Goal: Register for event/course: Register for event/course

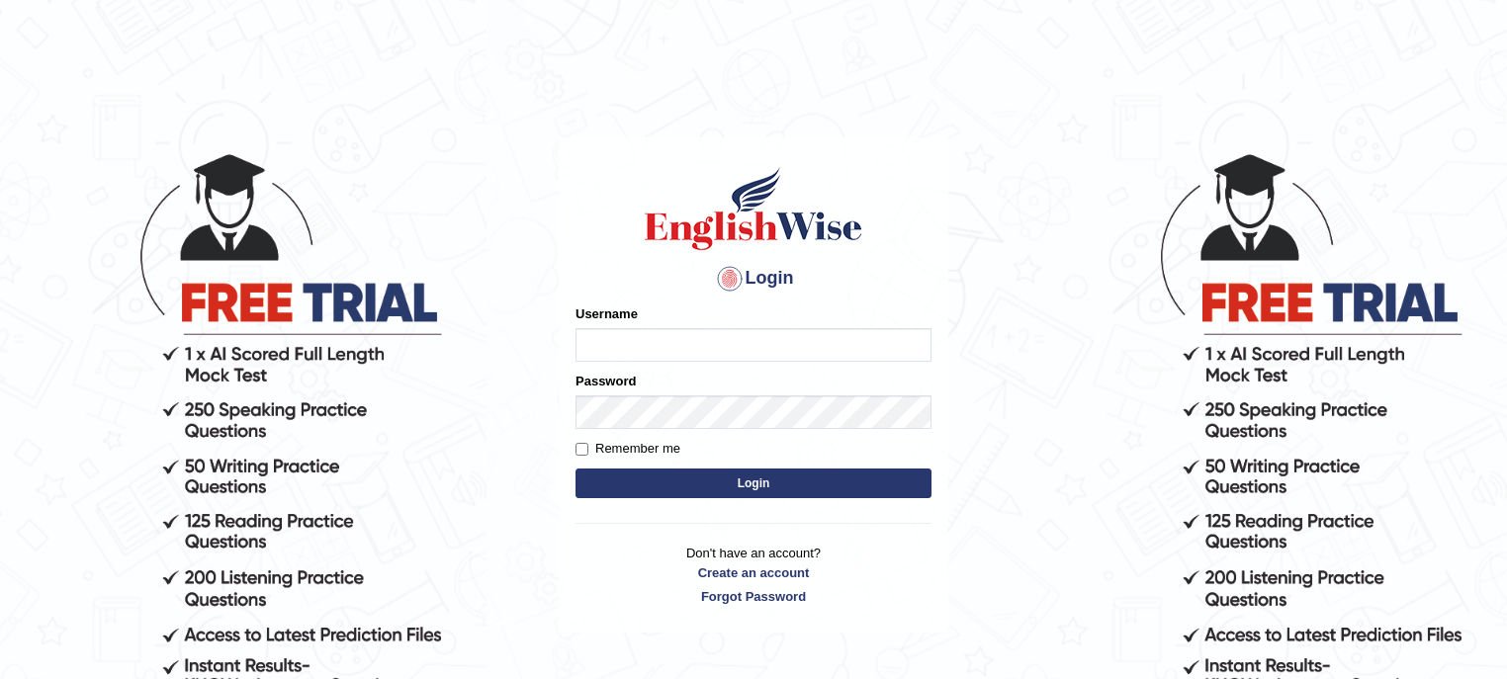
type input "PunamRijal"
click at [750, 483] on button "Login" at bounding box center [753, 484] width 356 height 30
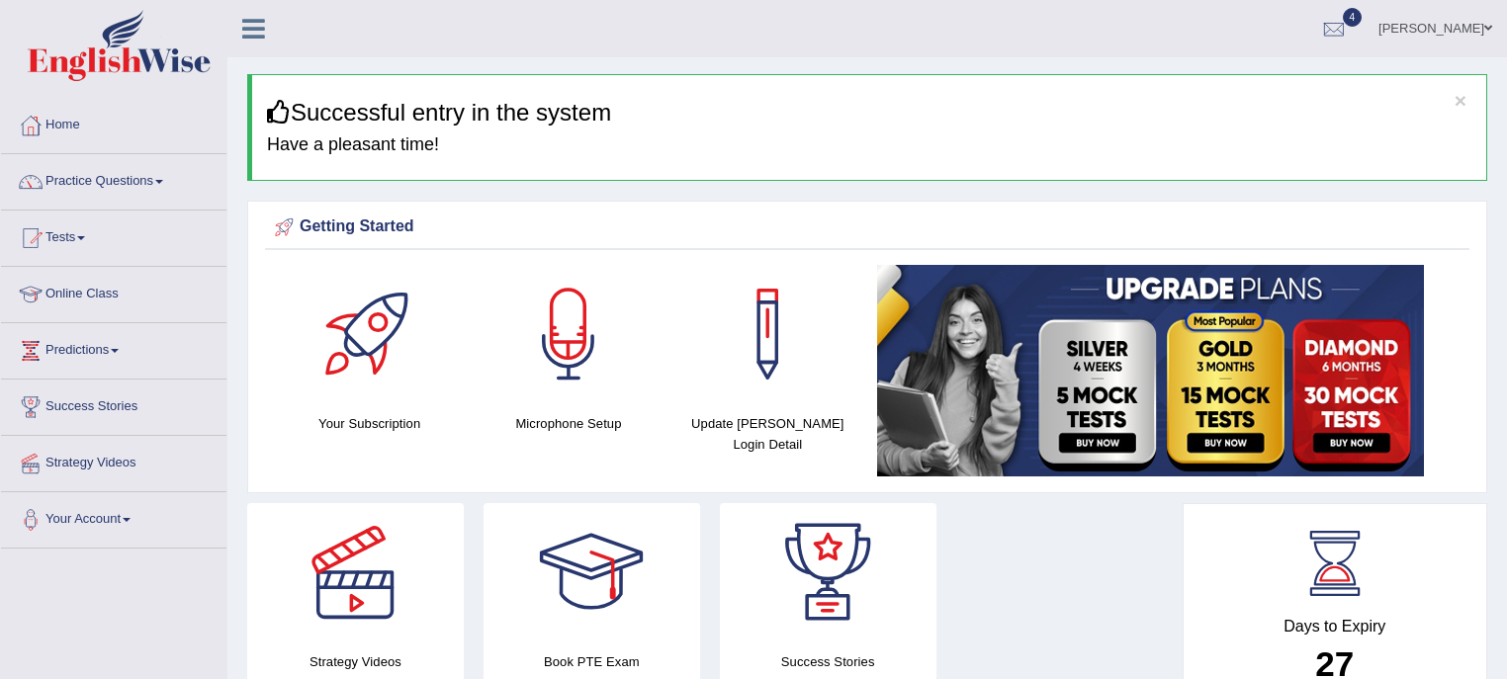
drag, startPoint x: 1491, startPoint y: 127, endPoint x: 1489, endPoint y: 305, distance: 178.0
drag, startPoint x: 1124, startPoint y: 183, endPoint x: 1212, endPoint y: 410, distance: 243.8
click at [73, 250] on link "Tests" at bounding box center [113, 235] width 225 height 49
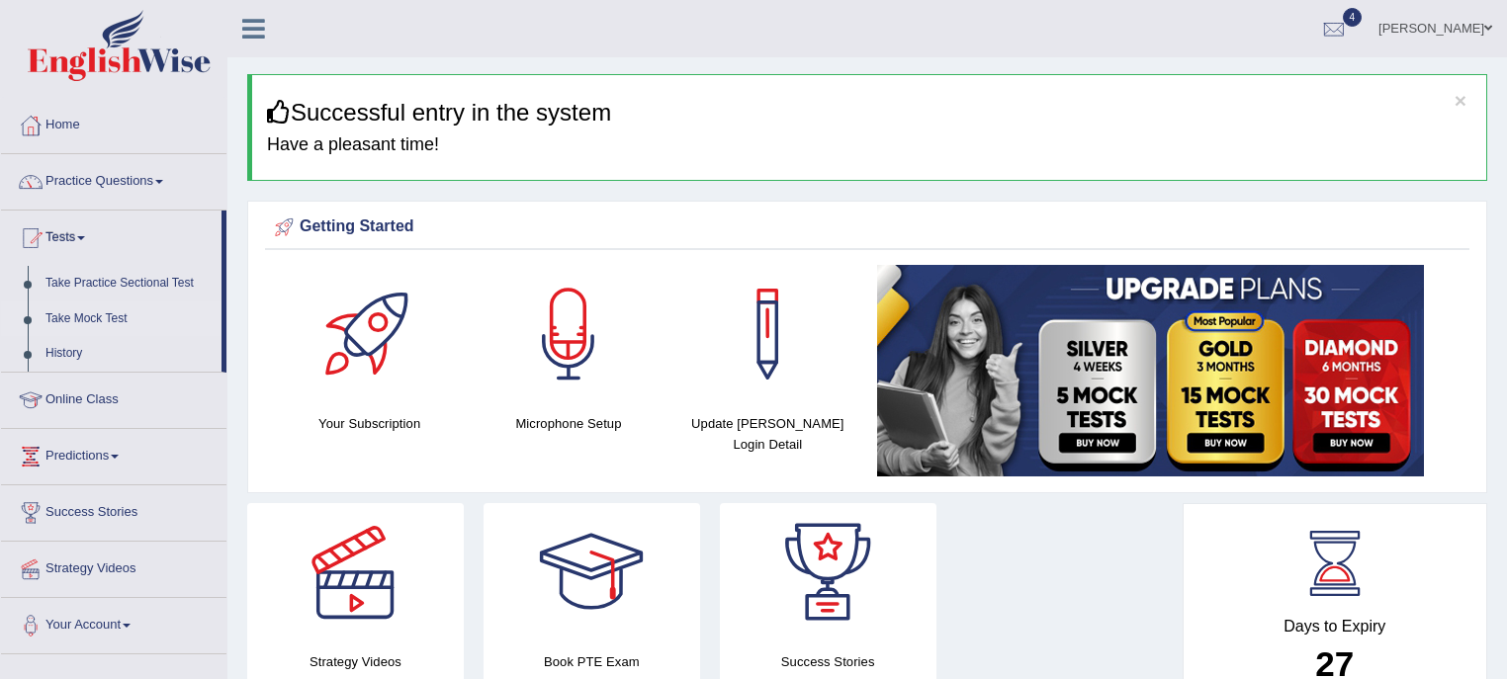
click at [86, 315] on link "Take Mock Test" at bounding box center [129, 320] width 185 height 36
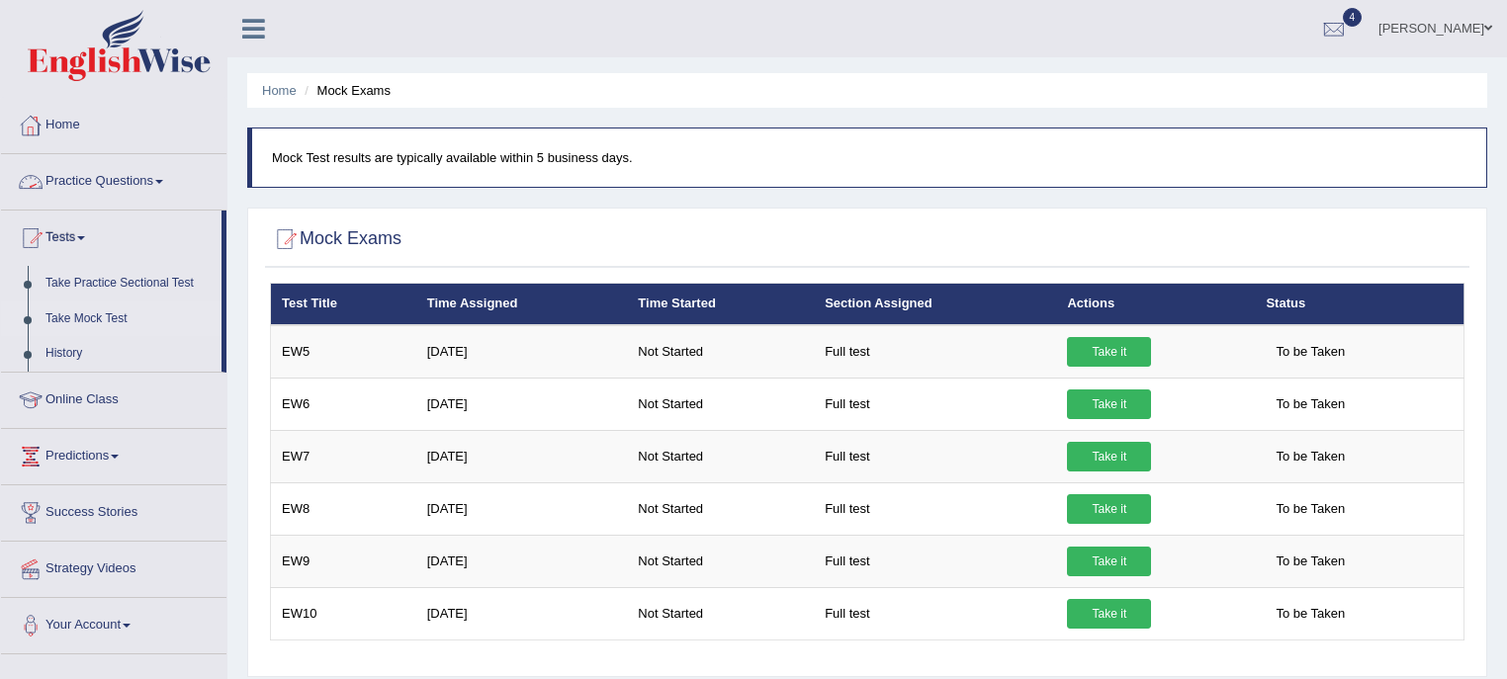
click at [85, 207] on li "Practice Questions Speaking Practice Read Aloud Repeat Sentence Describe Image …" at bounding box center [113, 182] width 225 height 56
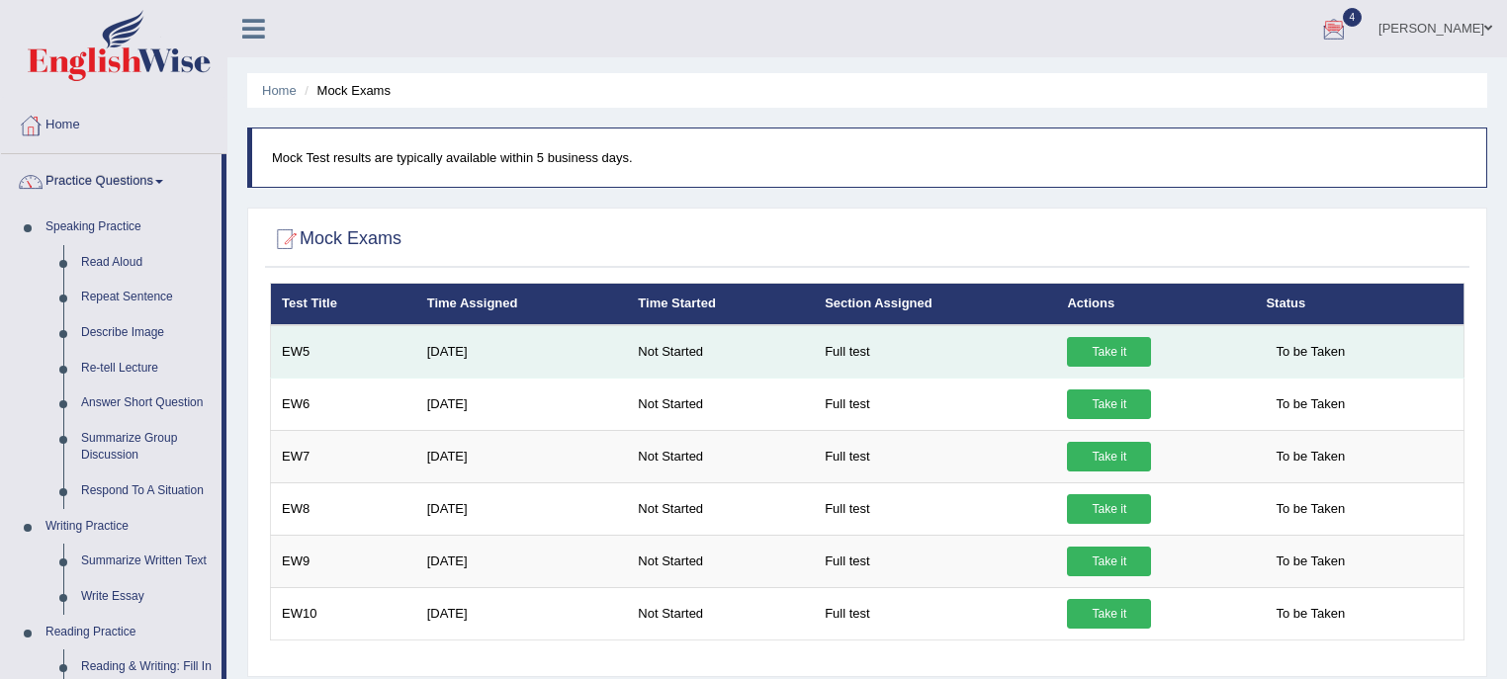
click at [1099, 357] on link "Take it" at bounding box center [1109, 352] width 84 height 30
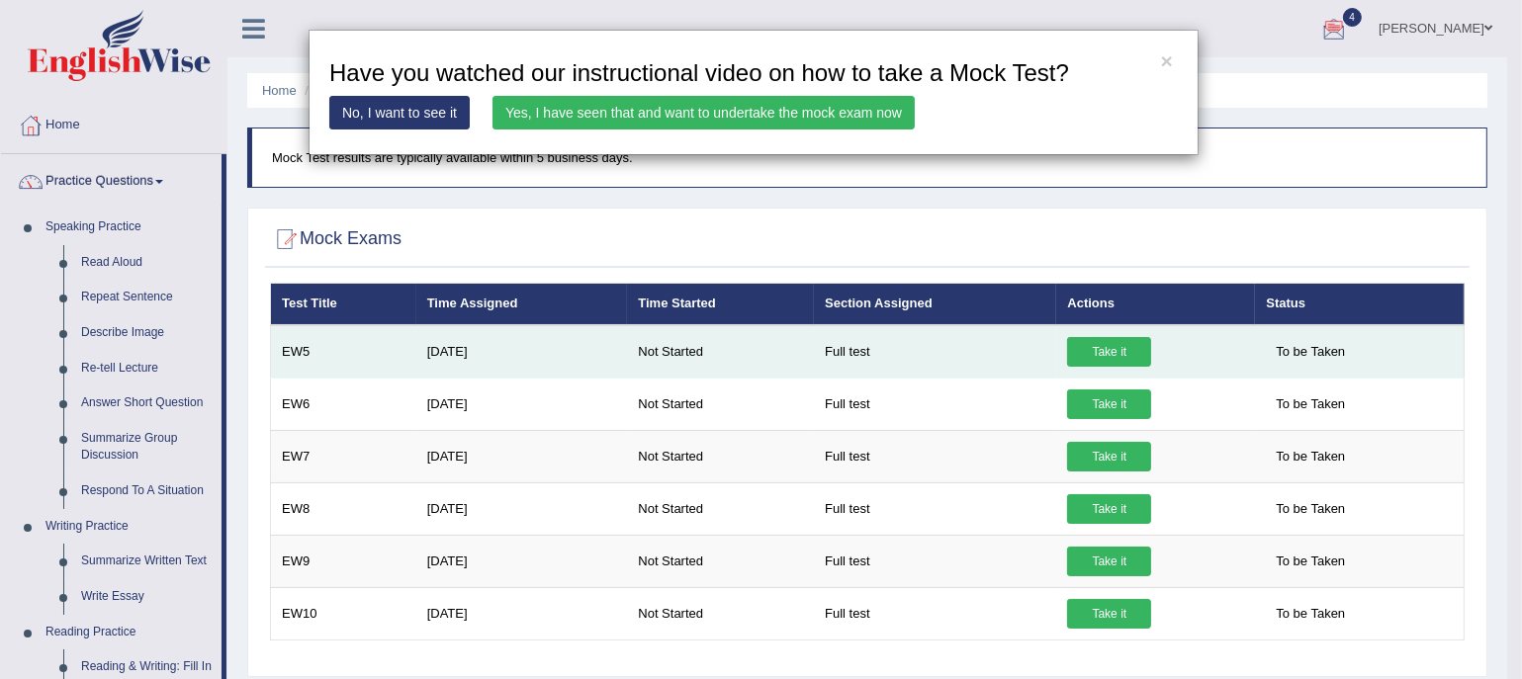
click at [1099, 357] on div "× Have you watched our instructional video on how to take a Mock Test? No, I wa…" at bounding box center [761, 339] width 1522 height 679
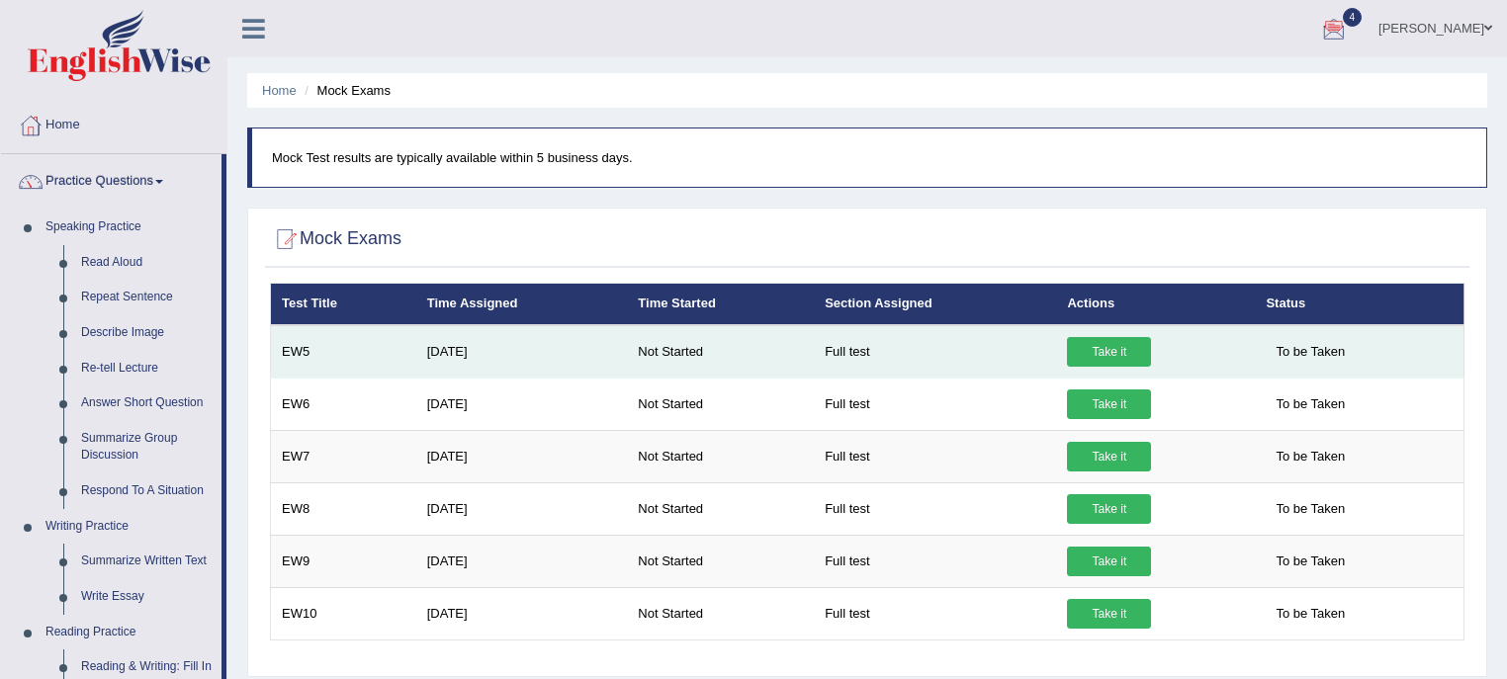
click at [1093, 354] on link "Take it" at bounding box center [1109, 352] width 84 height 30
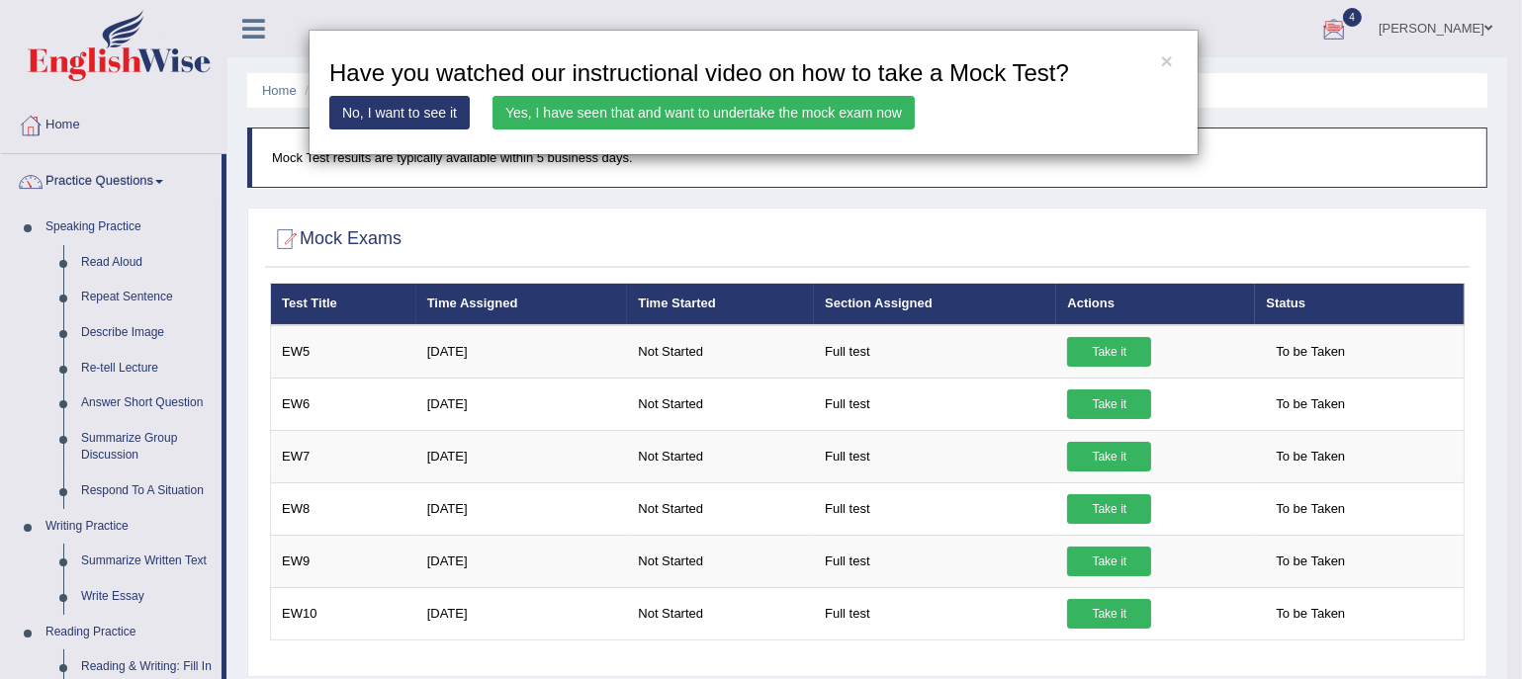
click at [748, 112] on link "Yes, I have seen that and want to undertake the mock exam now" at bounding box center [703, 113] width 422 height 34
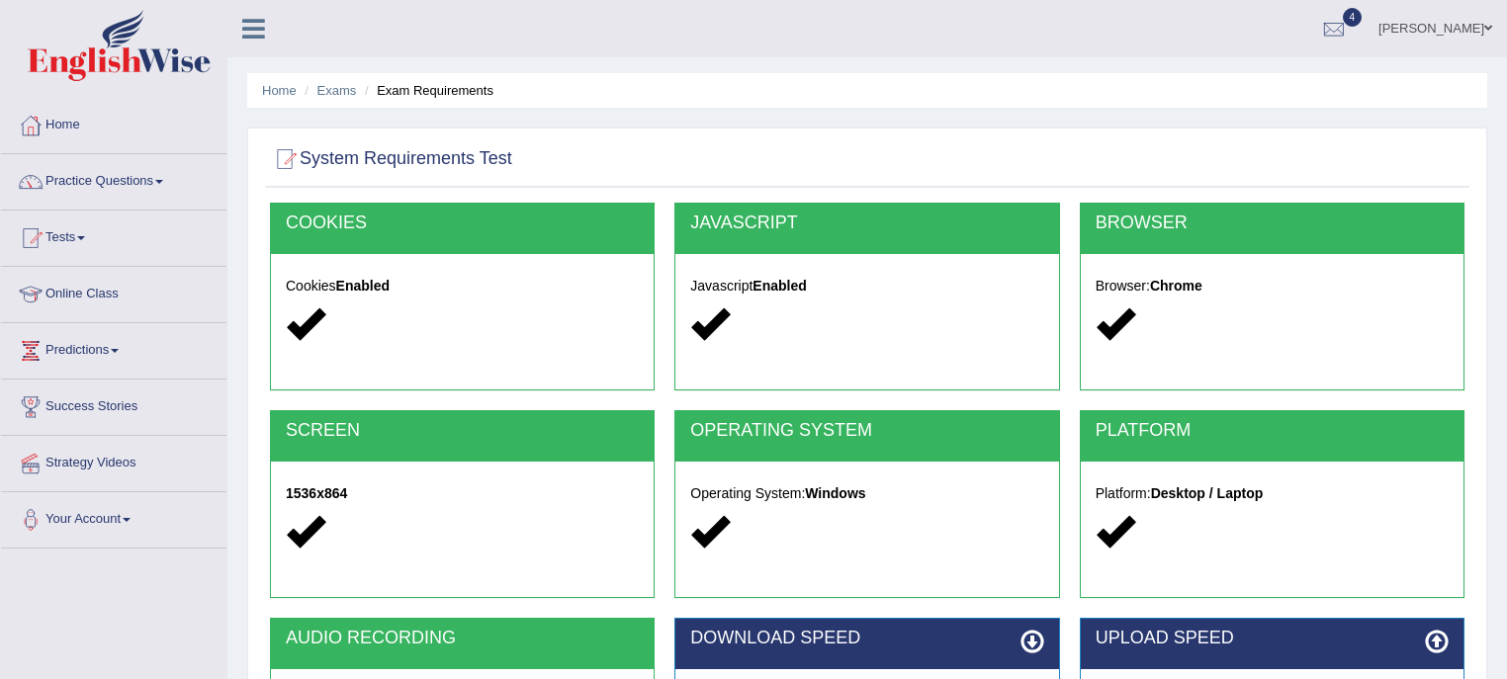
drag, startPoint x: 1456, startPoint y: 88, endPoint x: 1407, endPoint y: 127, distance: 62.7
click at [1456, 88] on ul "Home Exams Exam Requirements" at bounding box center [867, 90] width 1240 height 35
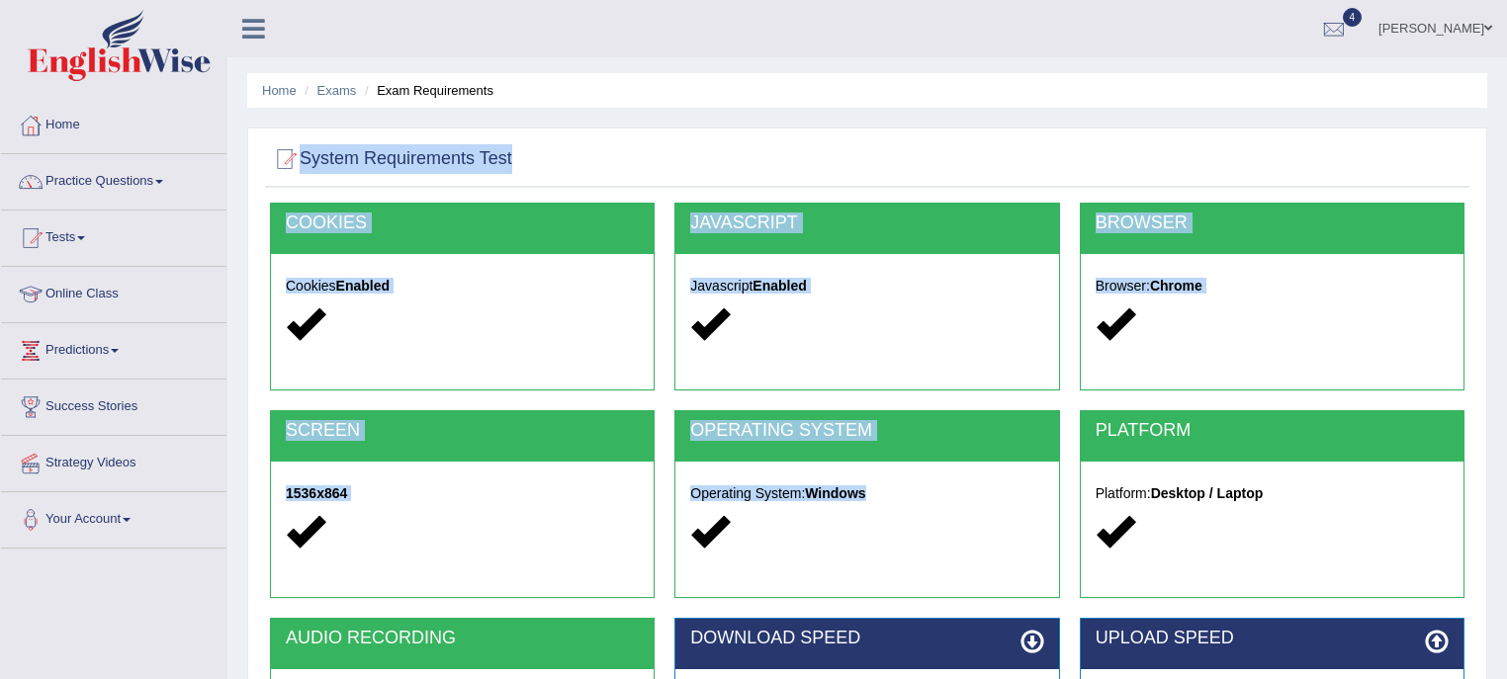
drag, startPoint x: 973, startPoint y: 584, endPoint x: 1107, endPoint y: -25, distance: 623.7
click at [1107, 0] on html "Toggle navigation Home Practice Questions Speaking Practice Read Aloud Repeat S…" at bounding box center [753, 339] width 1507 height 679
click at [1339, 101] on ul "Home Exams Exam Requirements" at bounding box center [867, 90] width 1240 height 35
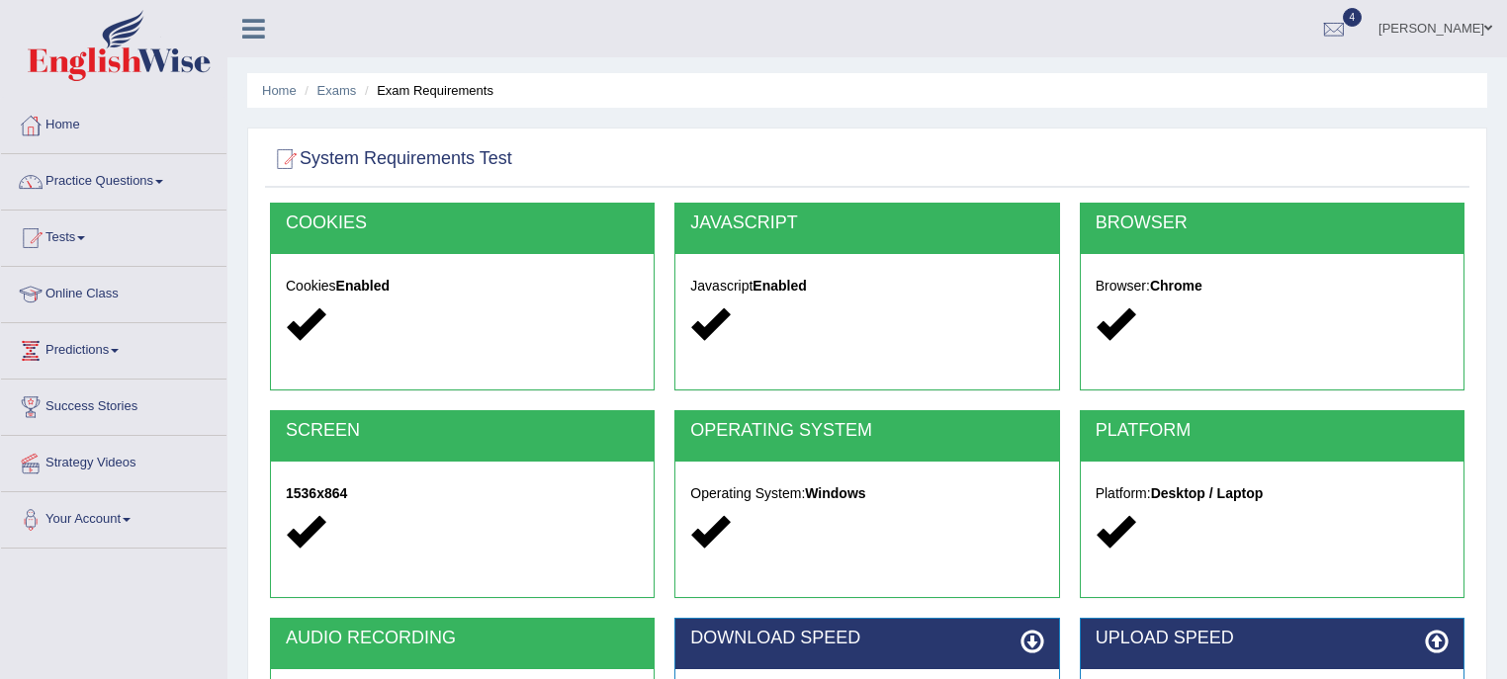
drag, startPoint x: 1496, startPoint y: 257, endPoint x: 1509, endPoint y: 448, distance: 191.3
click at [1506, 448] on html "Toggle navigation Home Practice Questions Speaking Practice Read Aloud Repeat S…" at bounding box center [753, 339] width 1507 height 679
click at [72, 127] on link "Home" at bounding box center [113, 122] width 225 height 49
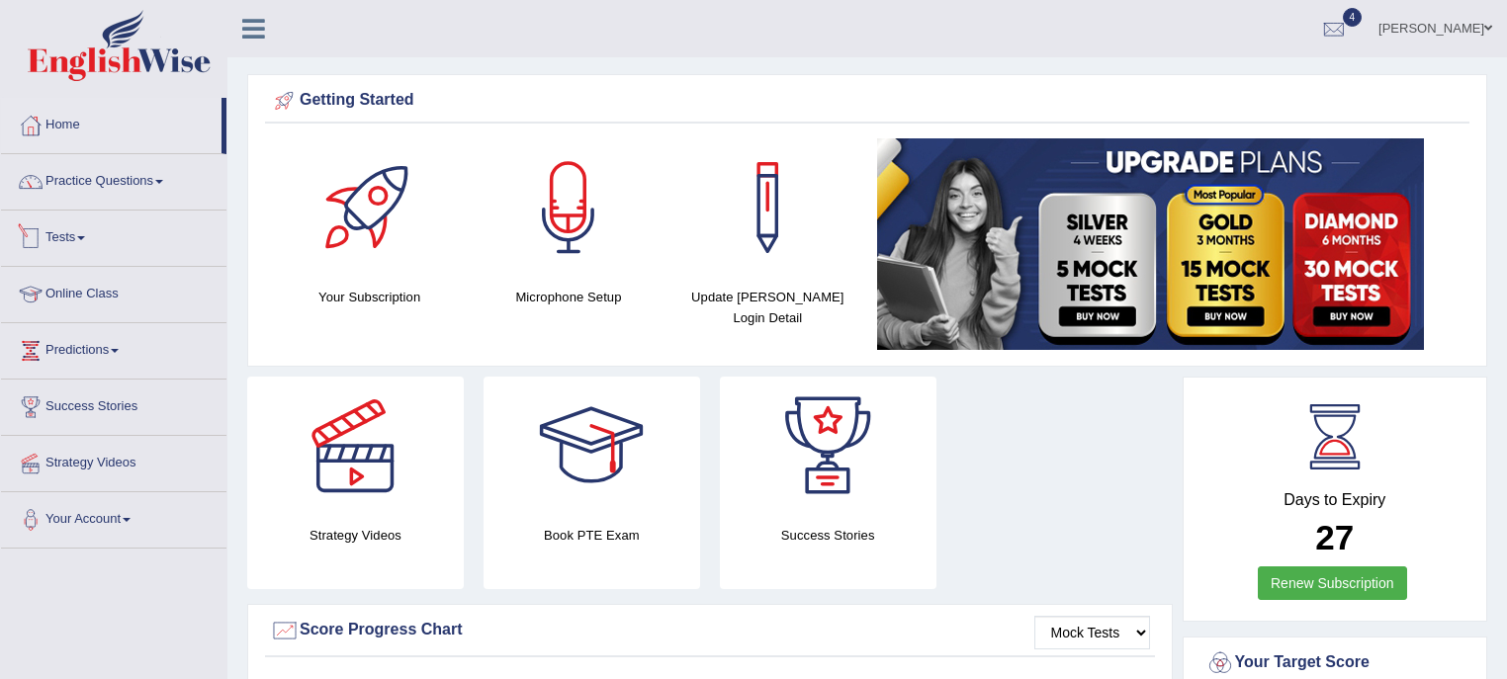
click at [74, 251] on link "Tests" at bounding box center [113, 235] width 225 height 49
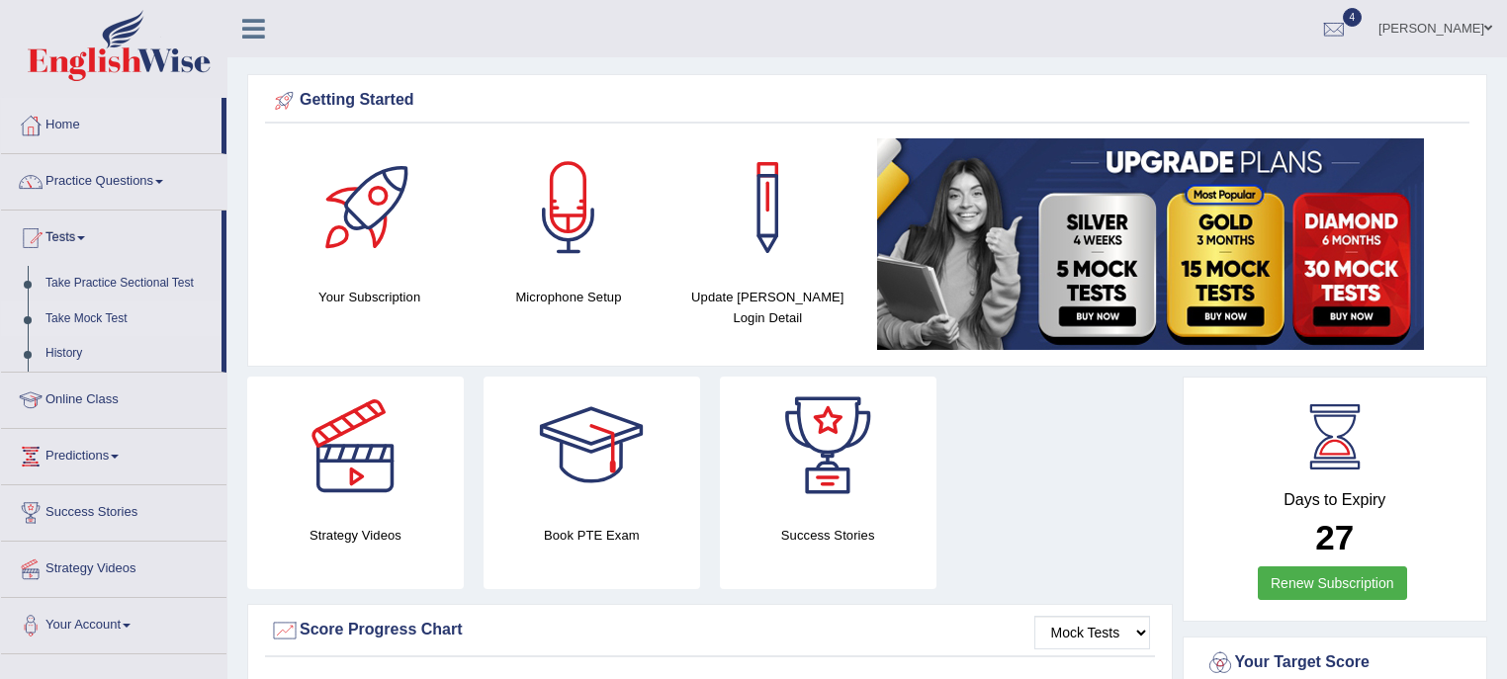
click at [87, 318] on link "Take Mock Test" at bounding box center [129, 320] width 185 height 36
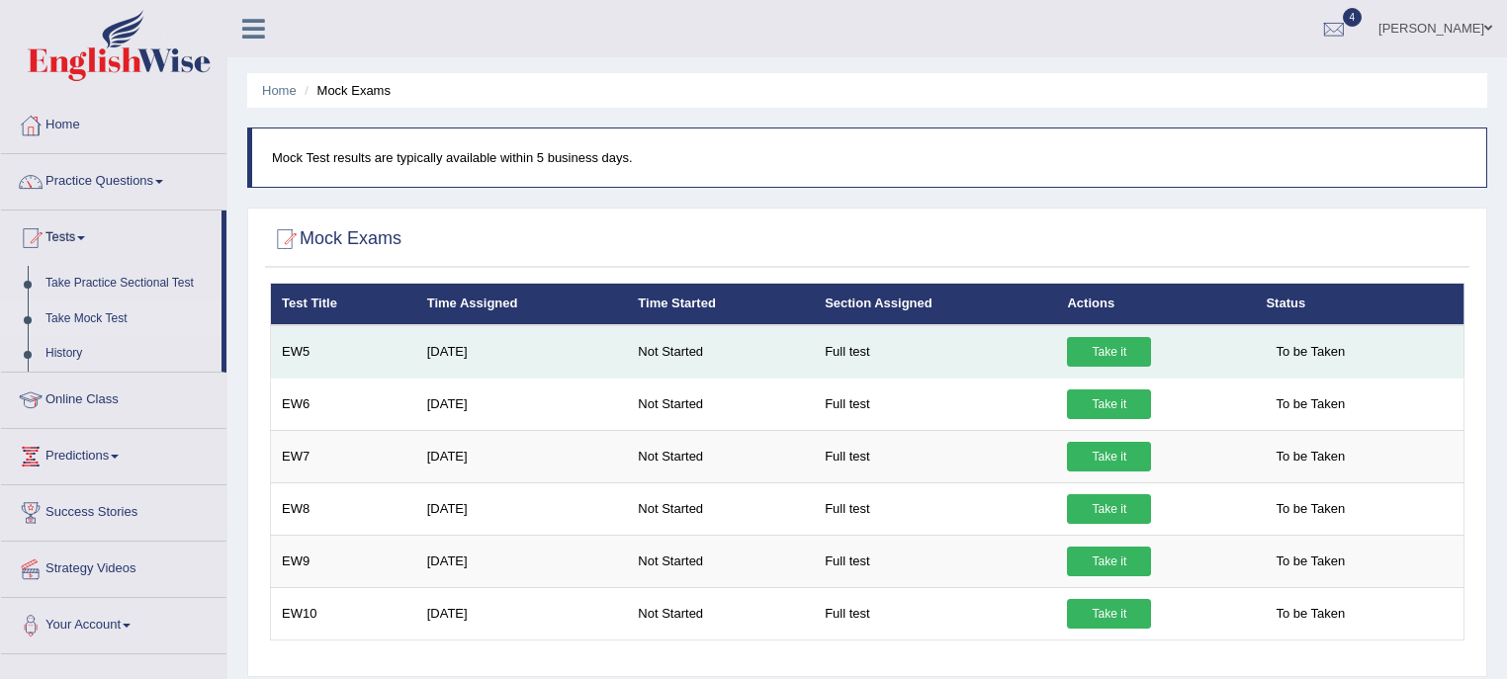
click at [1096, 358] on link "Take it" at bounding box center [1109, 352] width 84 height 30
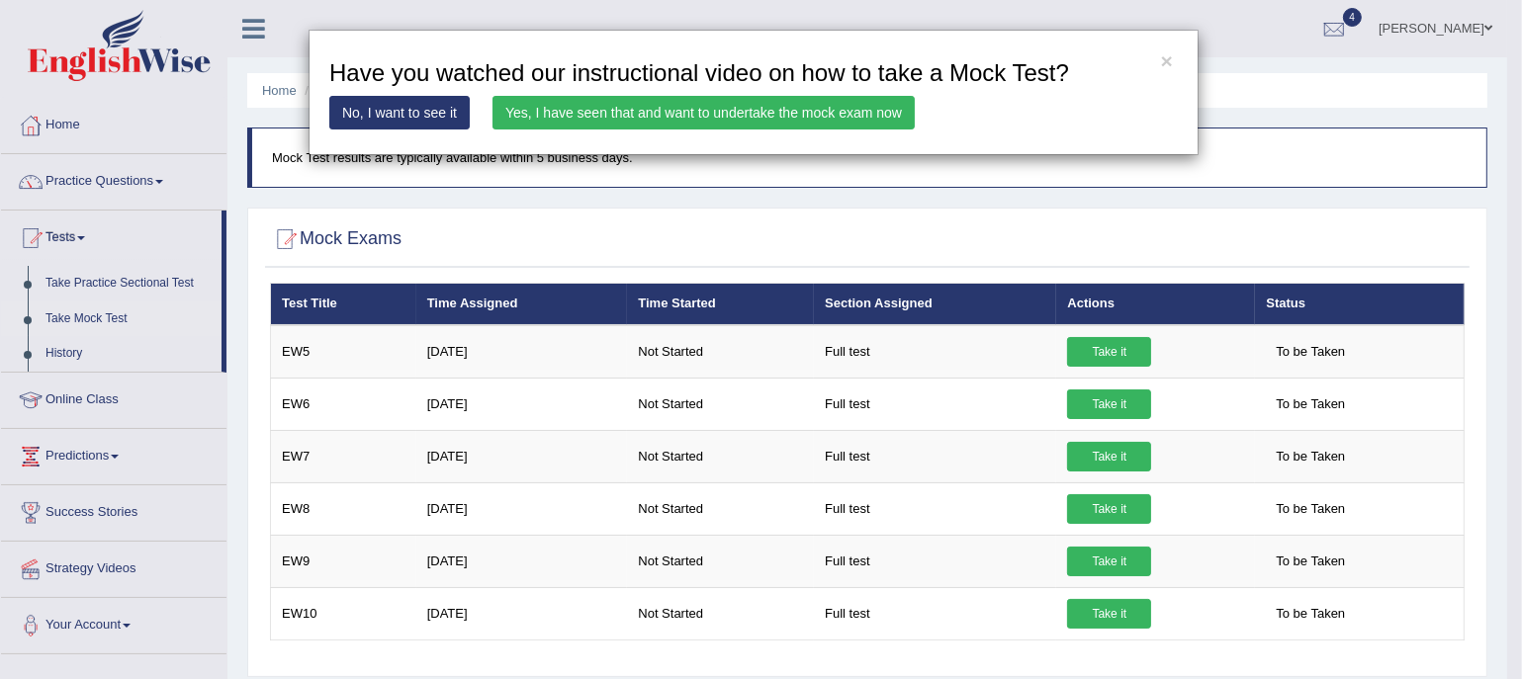
click at [848, 108] on link "Yes, I have seen that and want to undertake the mock exam now" at bounding box center [703, 113] width 422 height 34
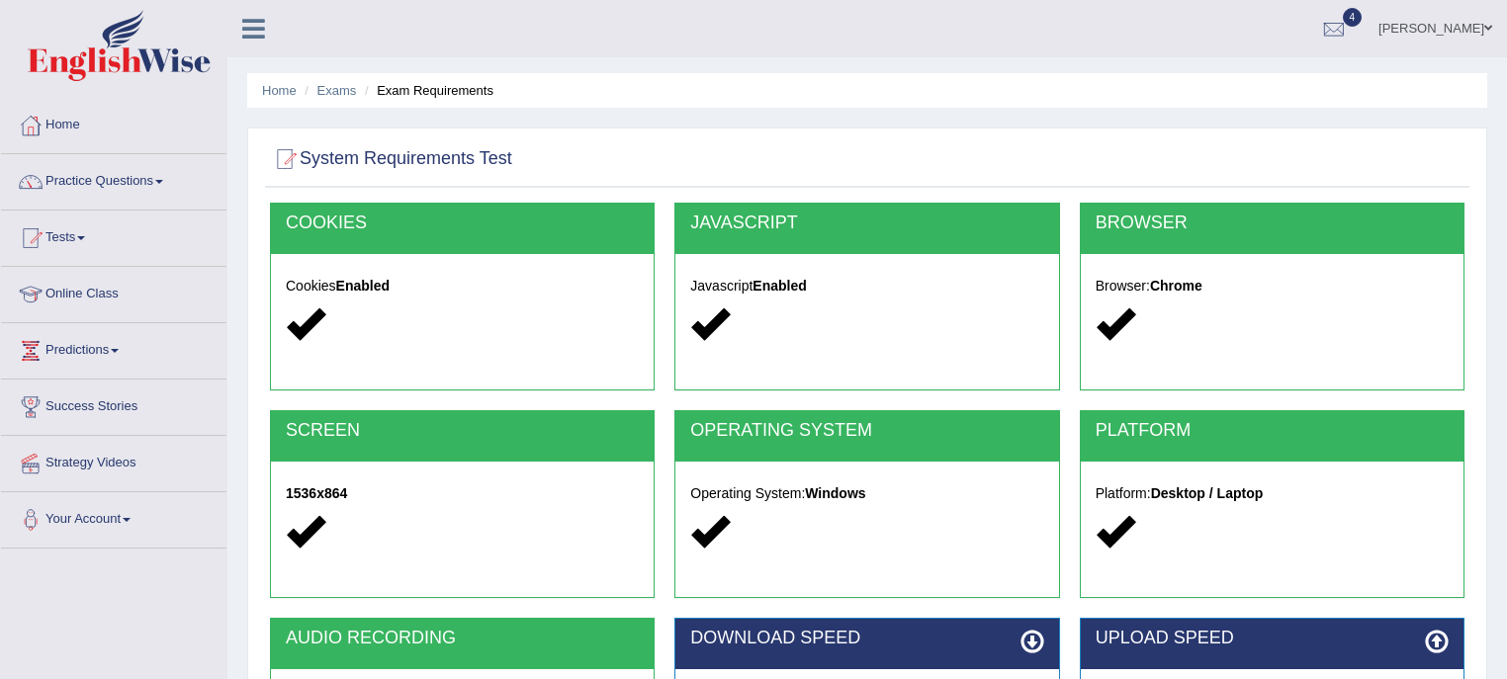
click at [1020, 646] on icon at bounding box center [1032, 642] width 24 height 24
click at [1035, 646] on icon at bounding box center [1032, 642] width 24 height 24
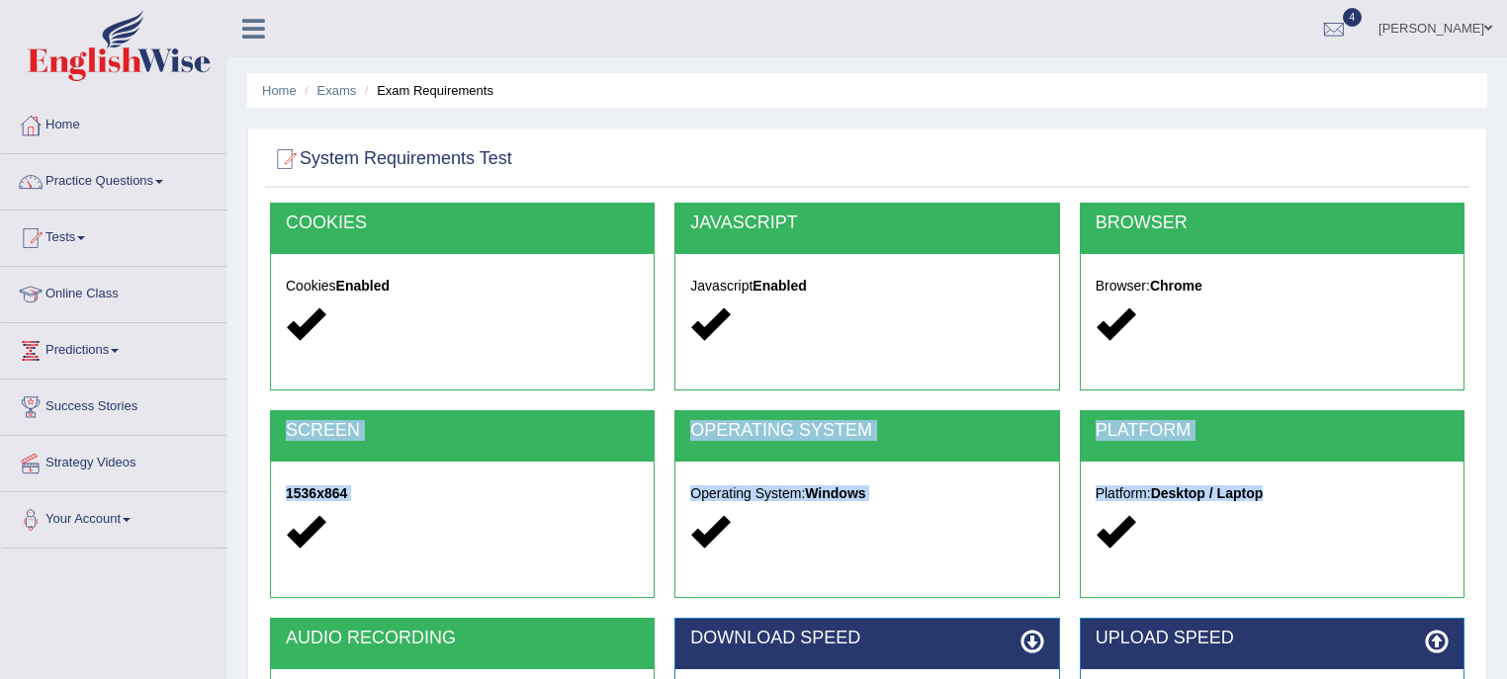
drag, startPoint x: 1208, startPoint y: 571, endPoint x: 1259, endPoint y: 404, distance: 173.6
click at [1259, 404] on div "COOKIES Cookies Enabled JAVASCRIPT Javascript Enabled BROWSER Browser: Chrome S…" at bounding box center [867, 542] width 1204 height 679
click at [1363, 33] on link "4" at bounding box center [1333, 25] width 59 height 51
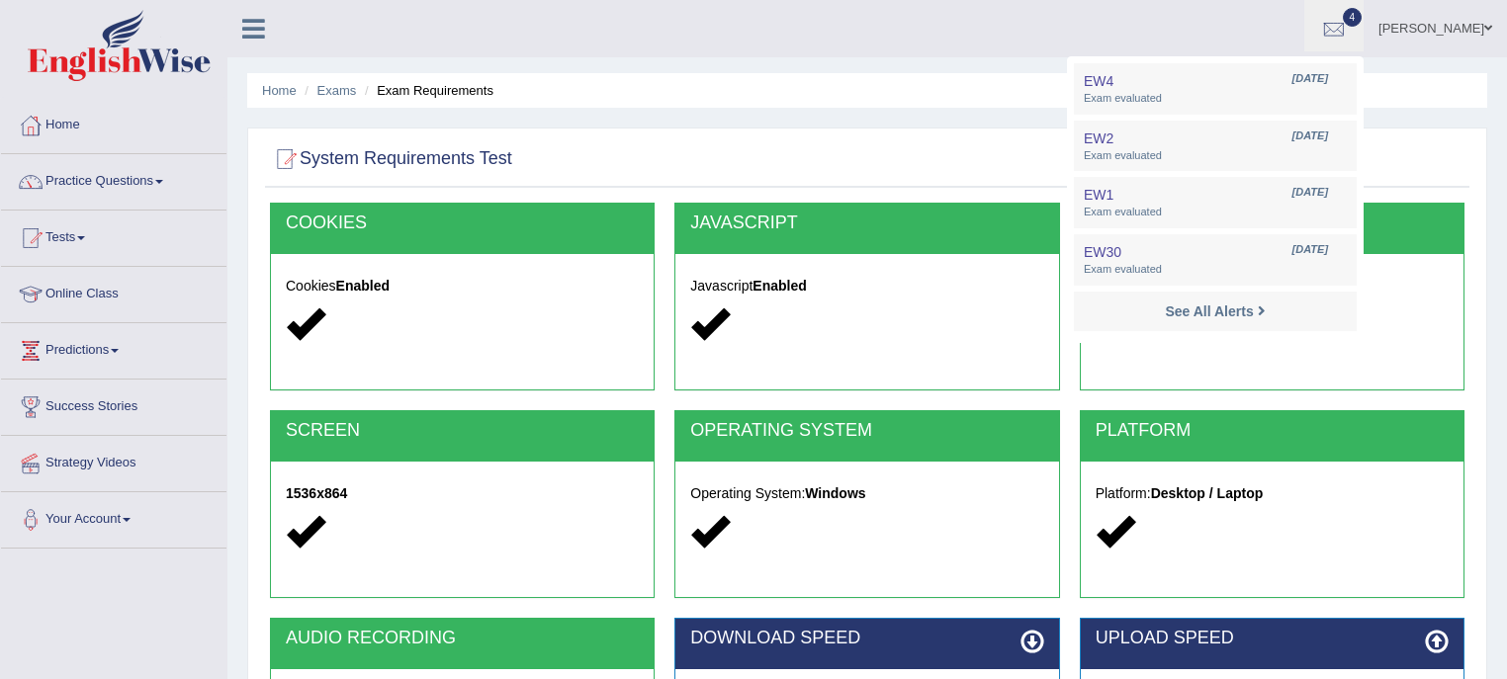
click at [1482, 219] on div "System Requirements Test [GEOGRAPHIC_DATA] Cookies Enabled JAVASCRIPT Javascrip…" at bounding box center [867, 510] width 1240 height 765
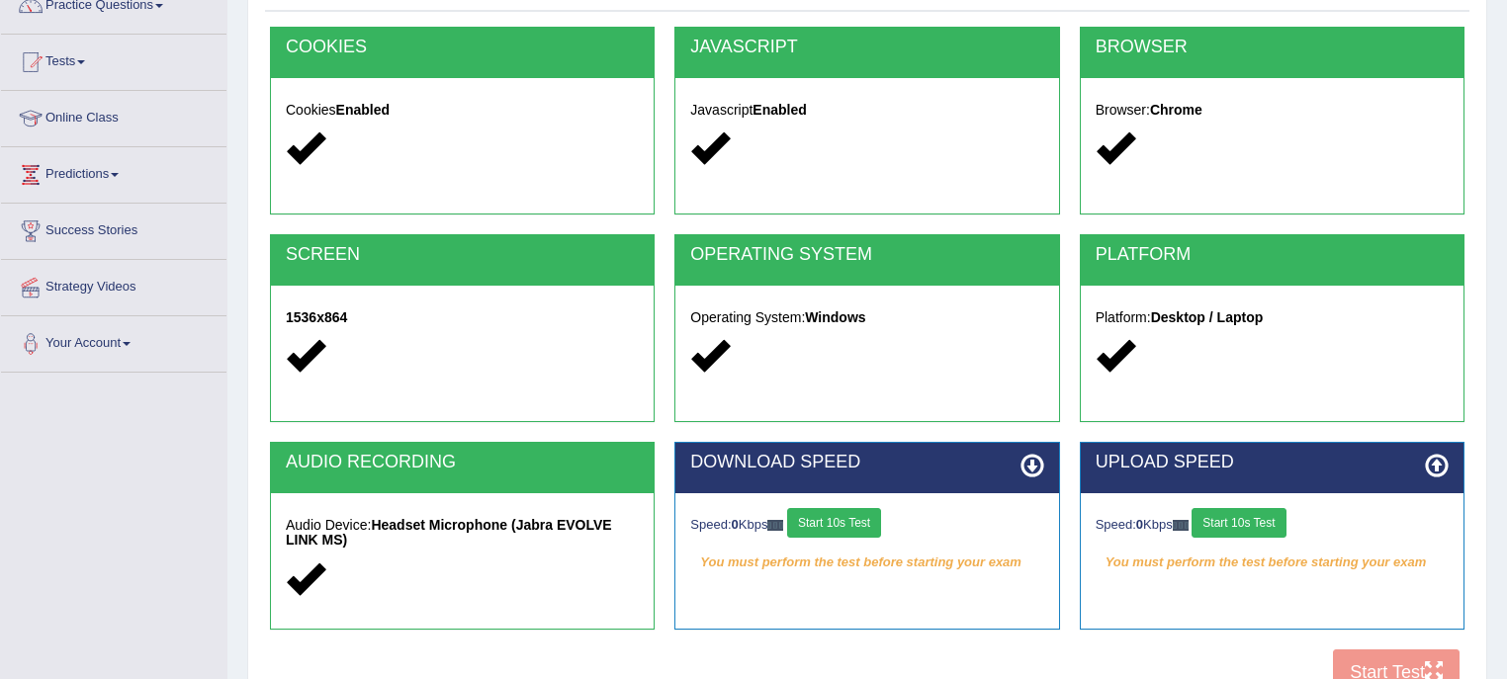
scroll to position [357, 0]
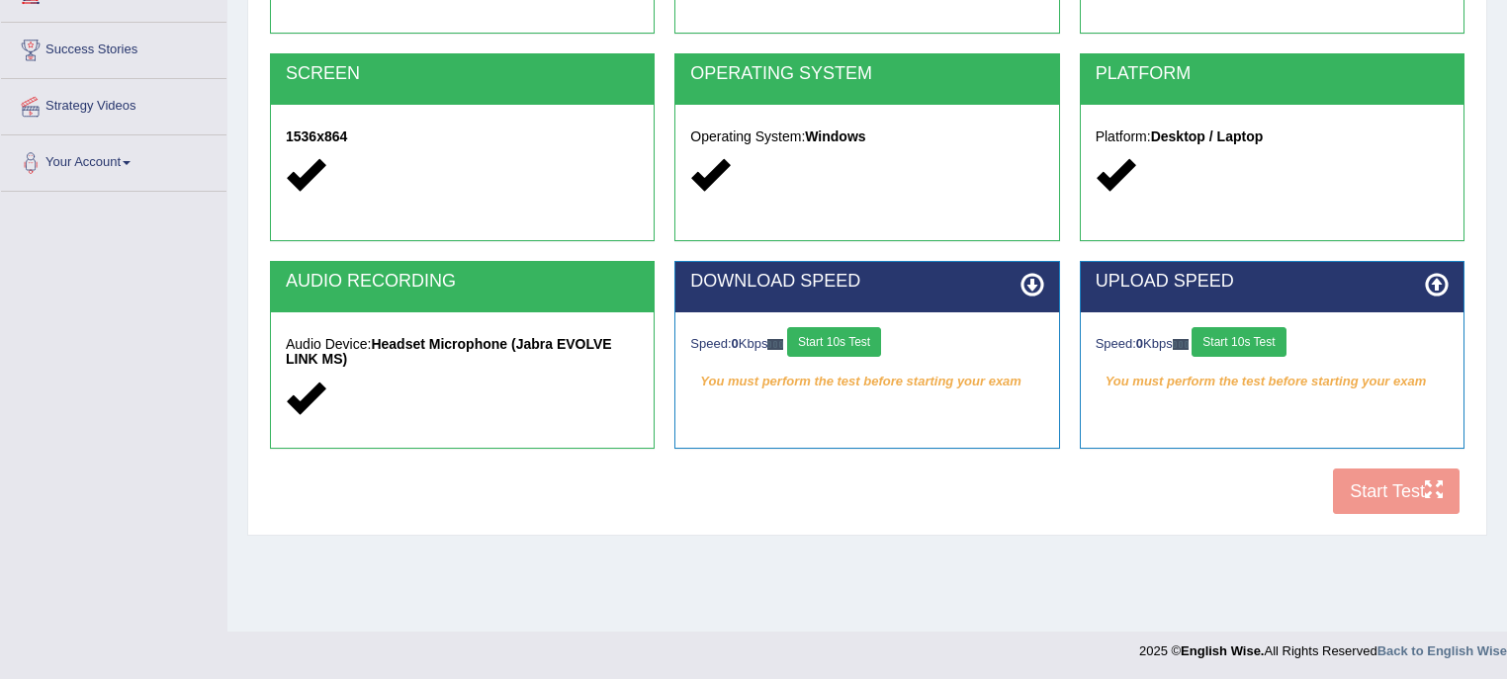
click at [854, 346] on button "Start 10s Test" at bounding box center [834, 342] width 94 height 30
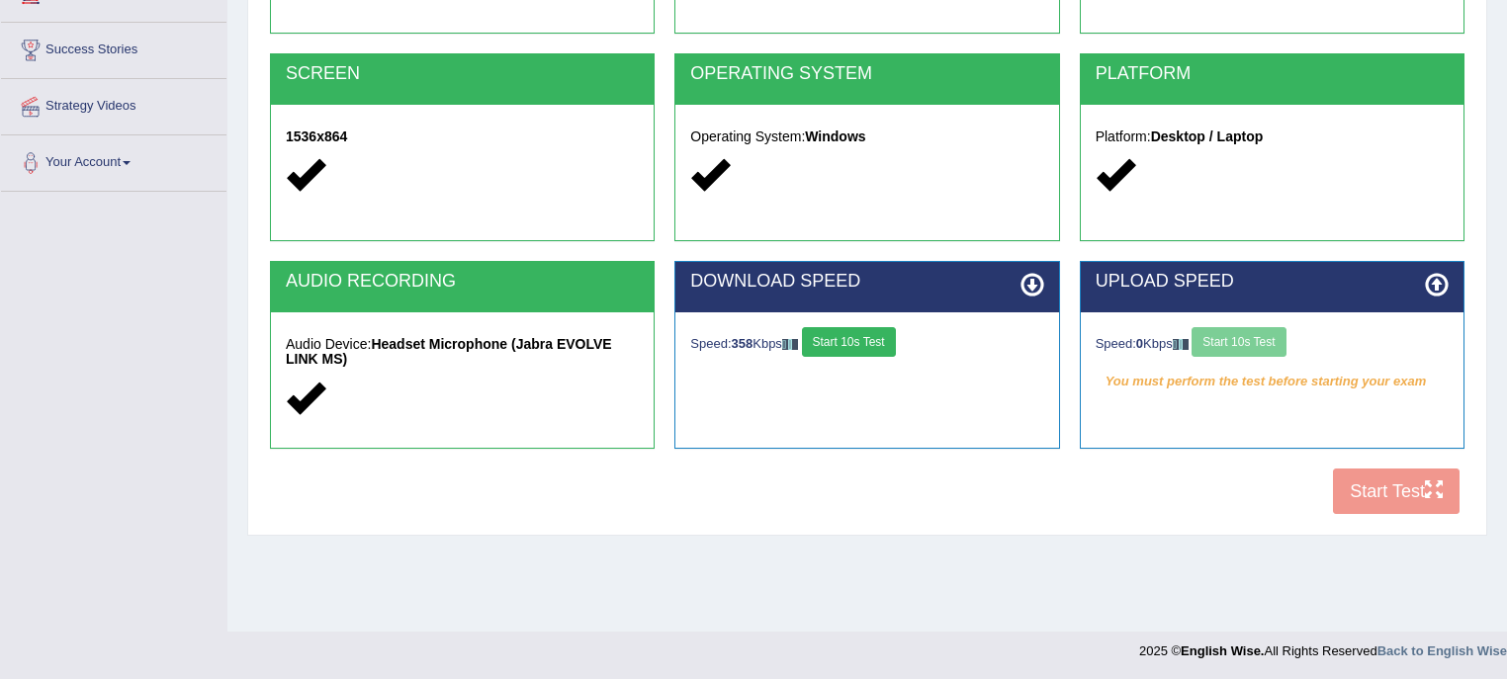
click at [860, 344] on button "Start 10s Test" at bounding box center [849, 342] width 94 height 30
click at [1232, 332] on button "Start 10s Test" at bounding box center [1238, 342] width 94 height 30
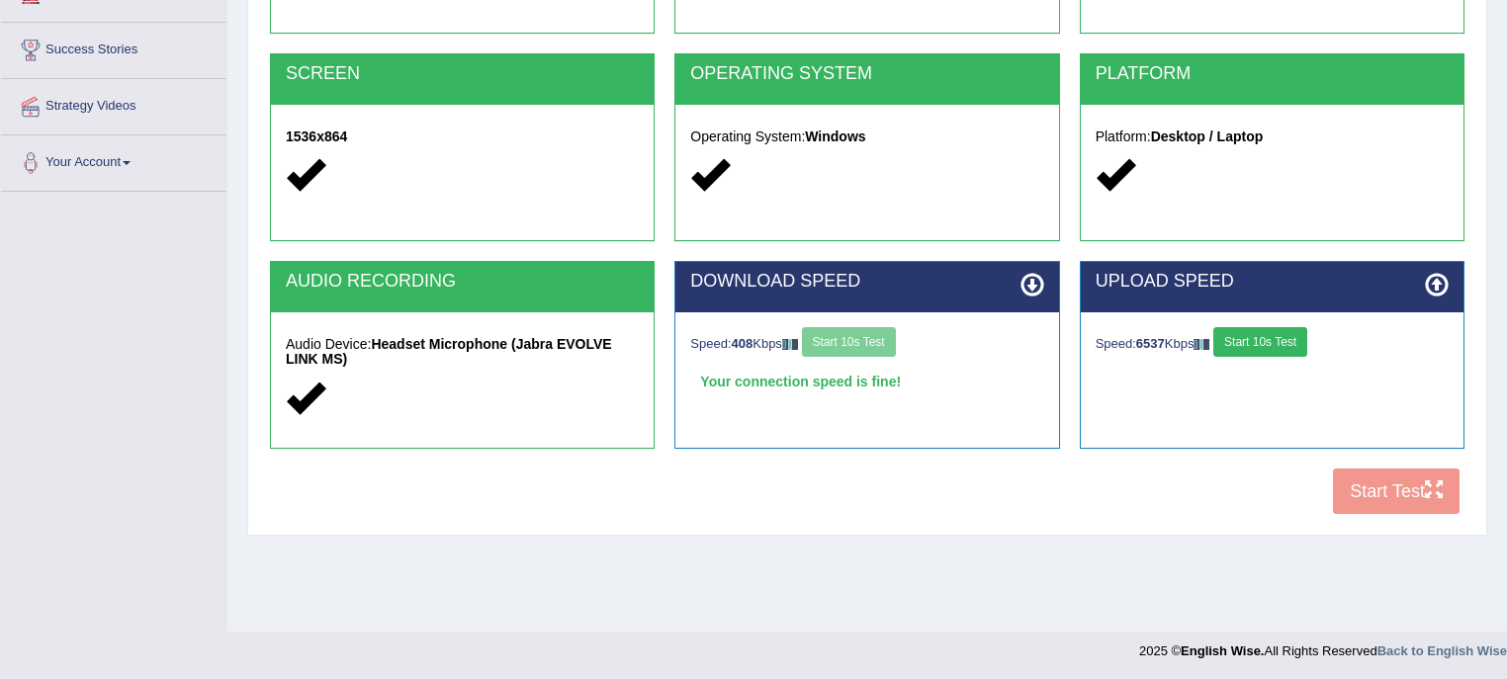
click at [1232, 332] on button "Start 10s Test" at bounding box center [1260, 342] width 94 height 30
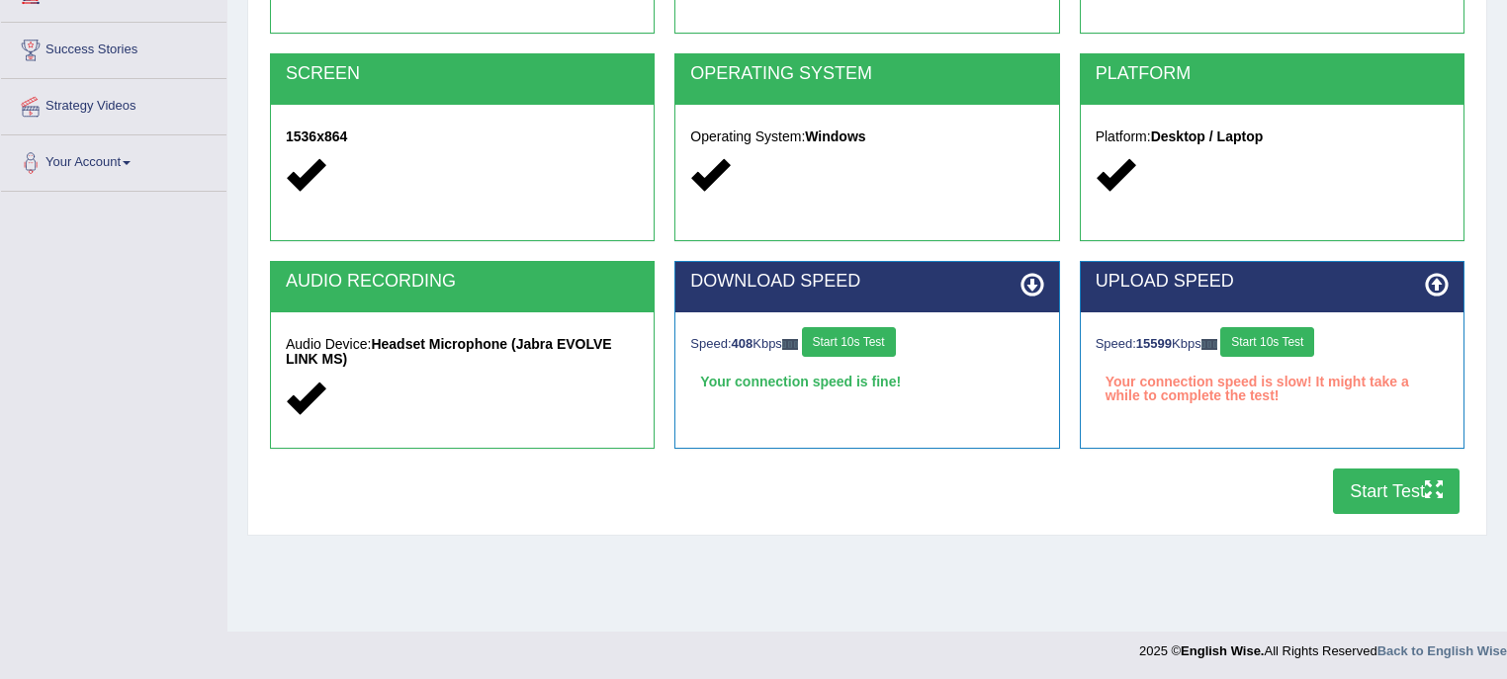
click at [1396, 488] on button "Start Test" at bounding box center [1396, 491] width 127 height 45
